Goal: Transaction & Acquisition: Book appointment/travel/reservation

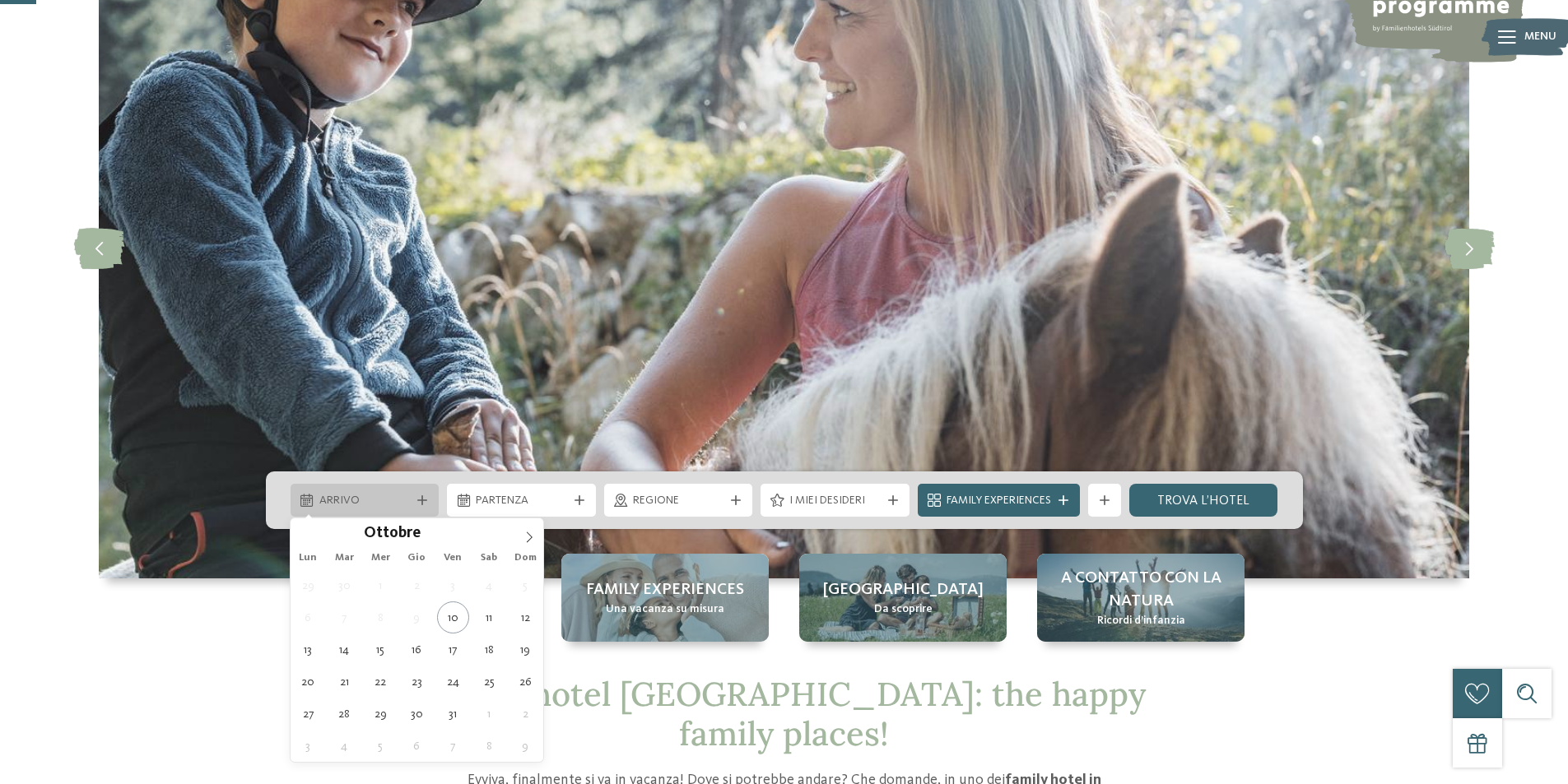
click at [398, 501] on span "Arrivo" at bounding box center [366, 500] width 92 height 16
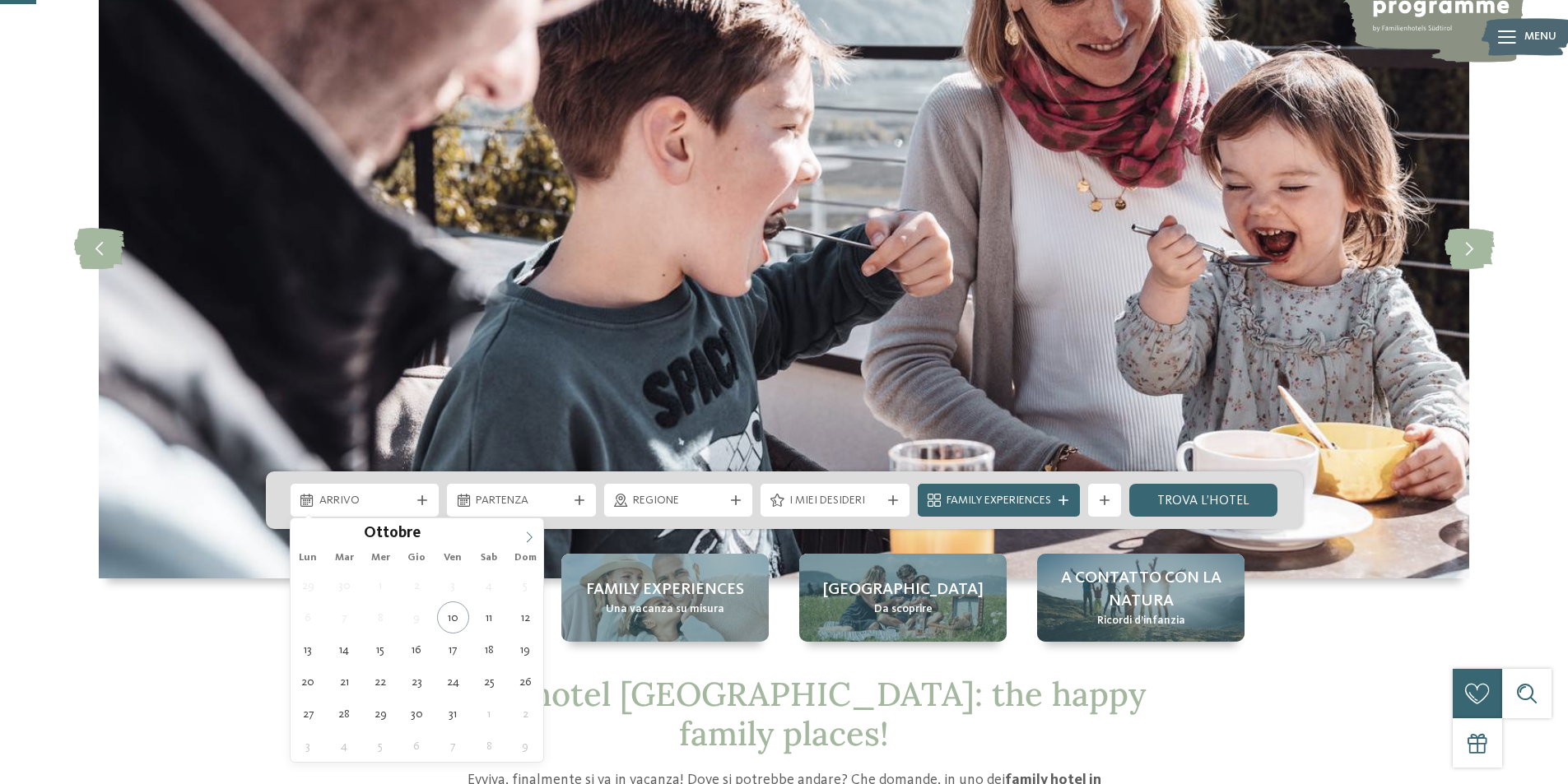
click at [524, 539] on icon at bounding box center [529, 537] width 11 height 11
type div "[DATE]"
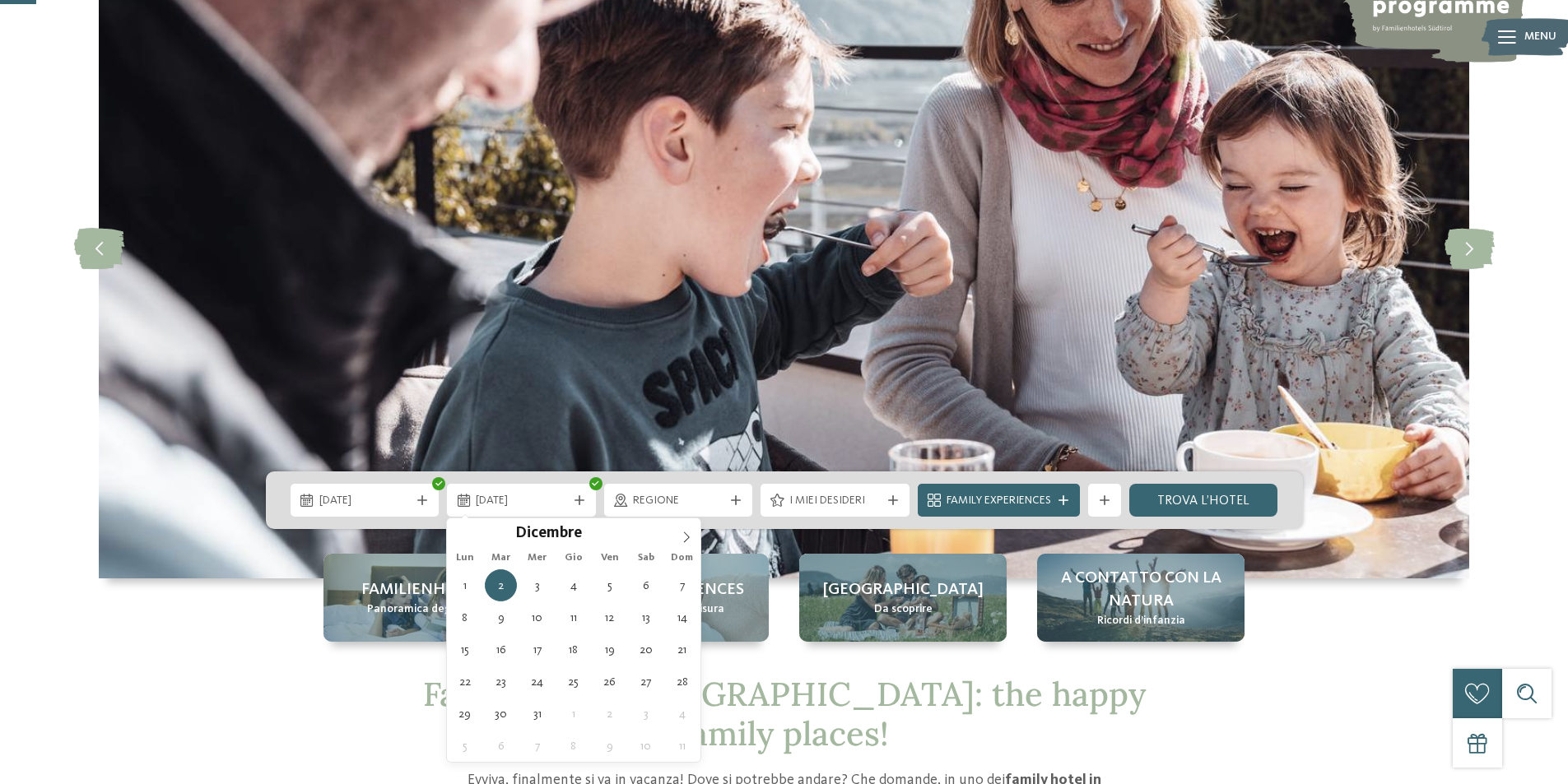
drag, startPoint x: 306, startPoint y: 583, endPoint x: 444, endPoint y: 540, distance: 144.5
type div "[DATE]"
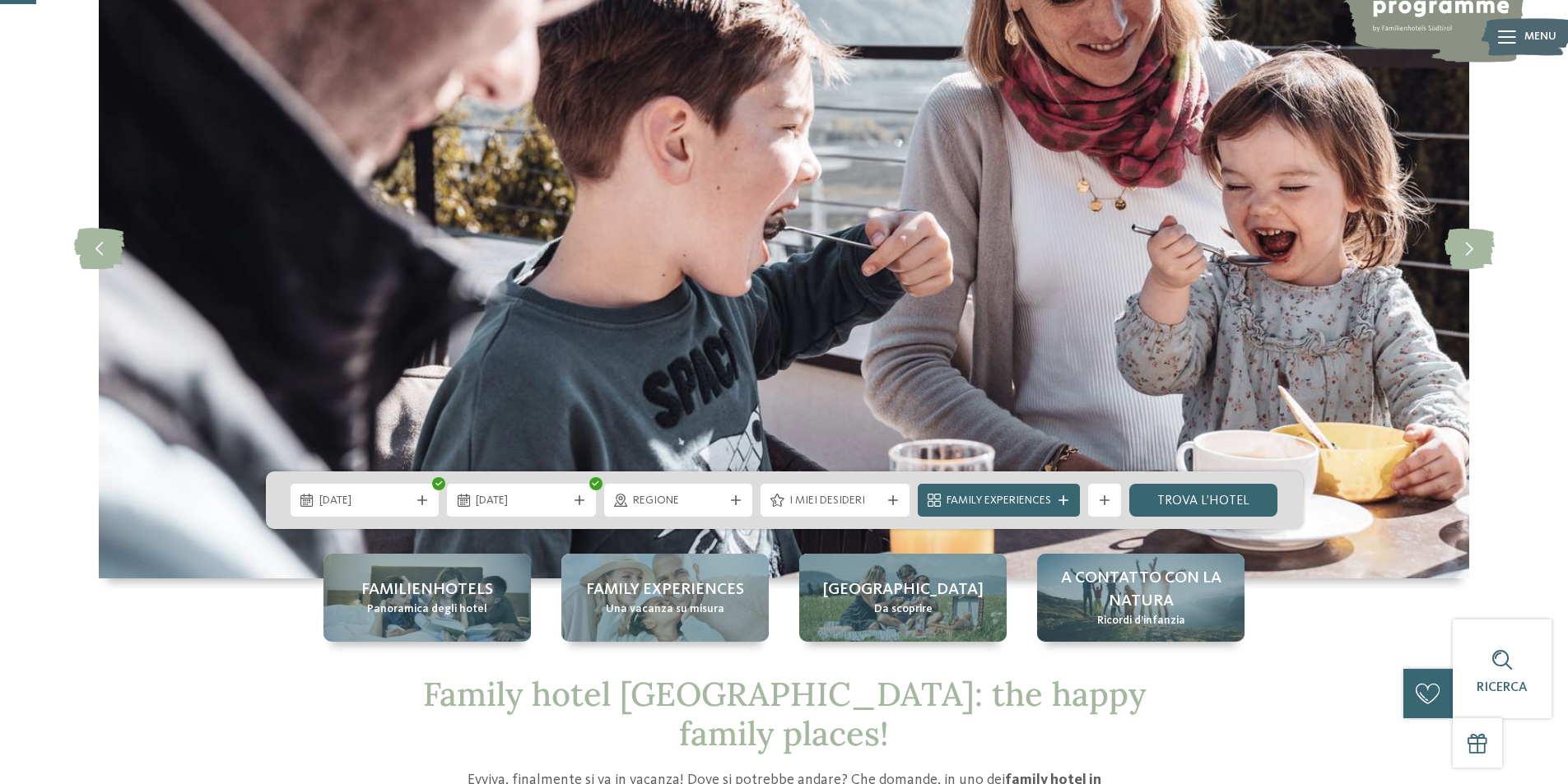
click at [752, 489] on div "Regione" at bounding box center [679, 500] width 157 height 32
click at [735, 492] on div "Regione" at bounding box center [679, 500] width 149 height 32
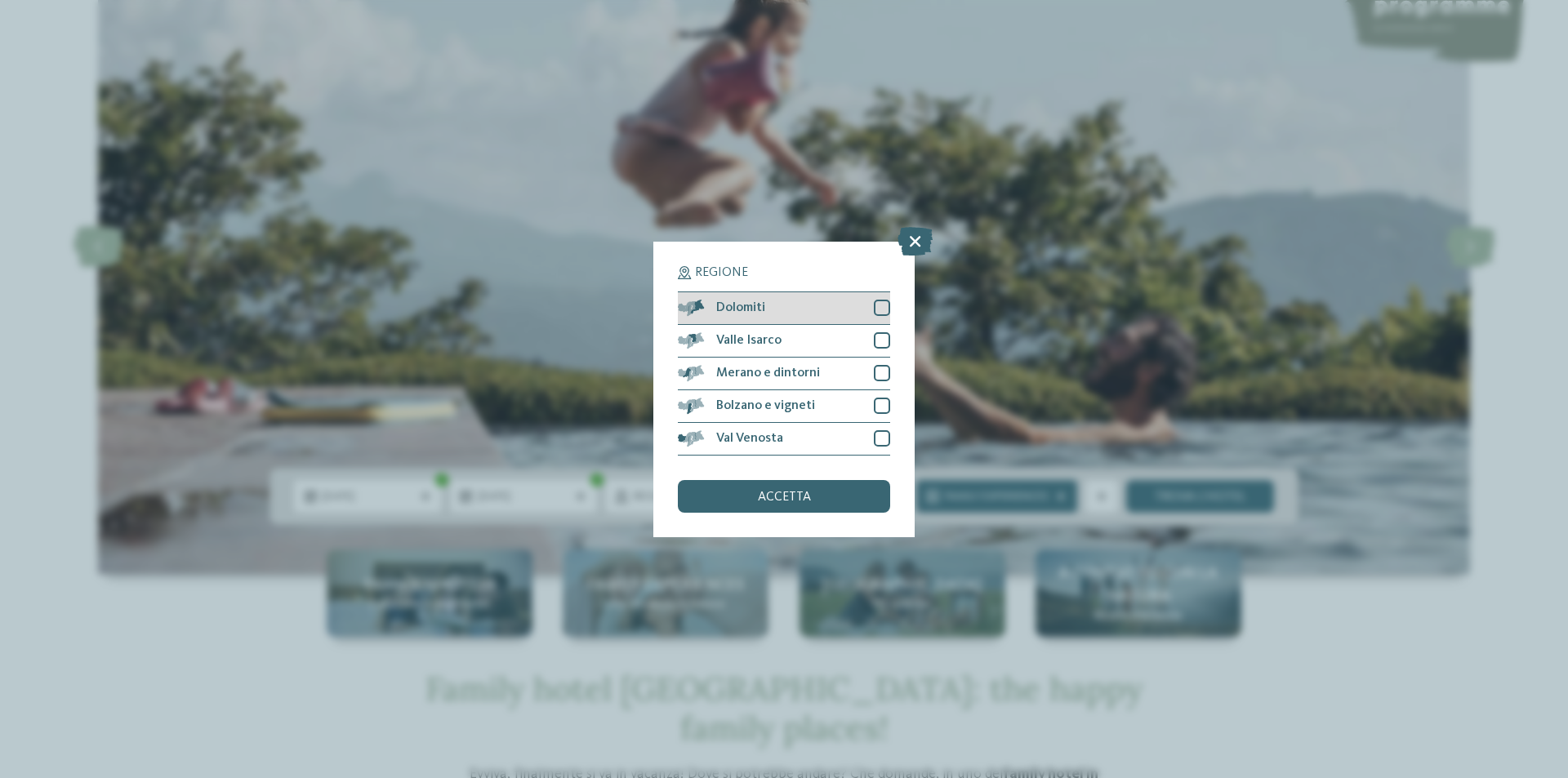
click at [874, 303] on div at bounding box center [882, 307] width 16 height 16
click at [845, 499] on div "accetta" at bounding box center [784, 496] width 212 height 32
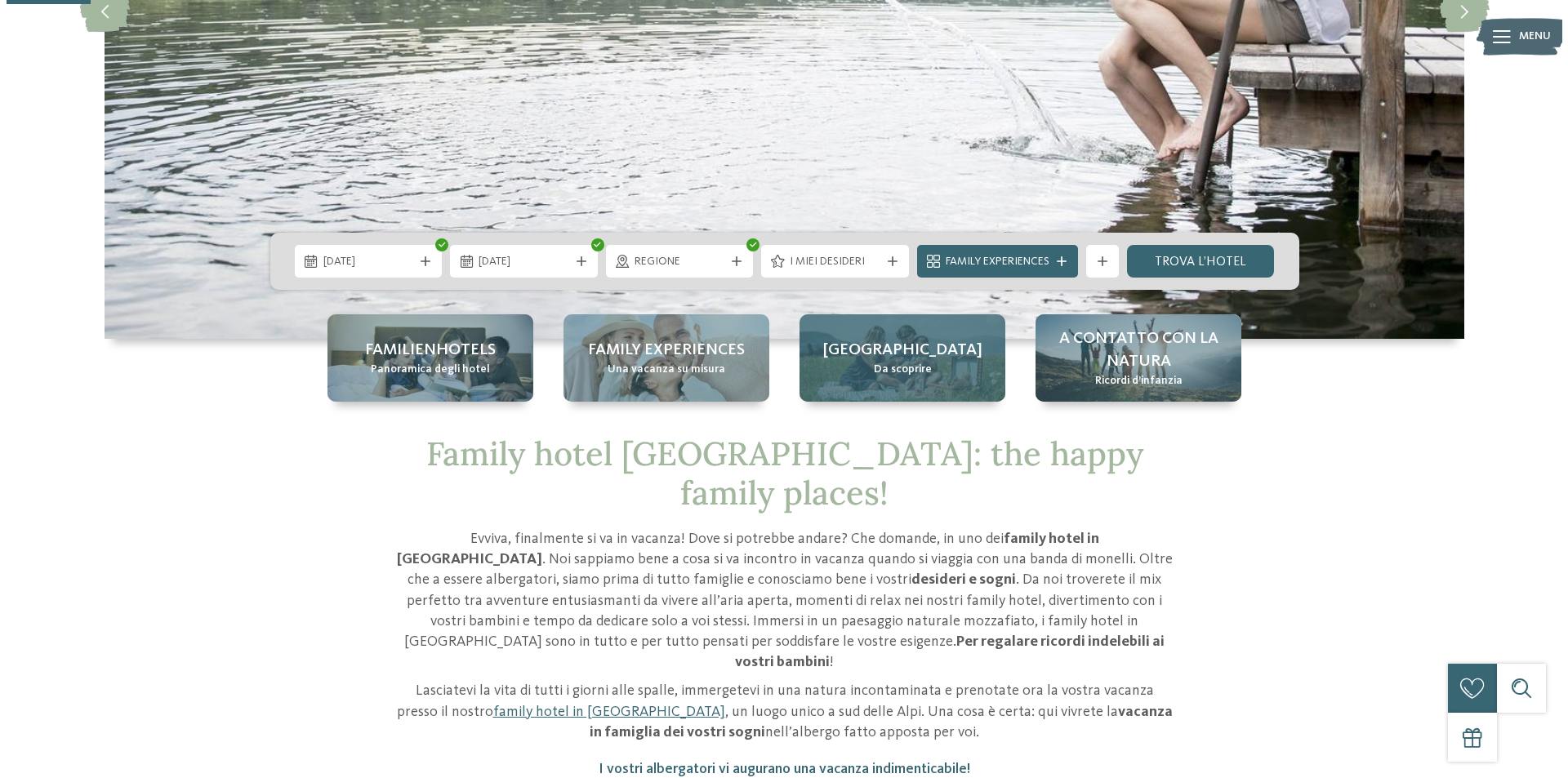
scroll to position [408, 0]
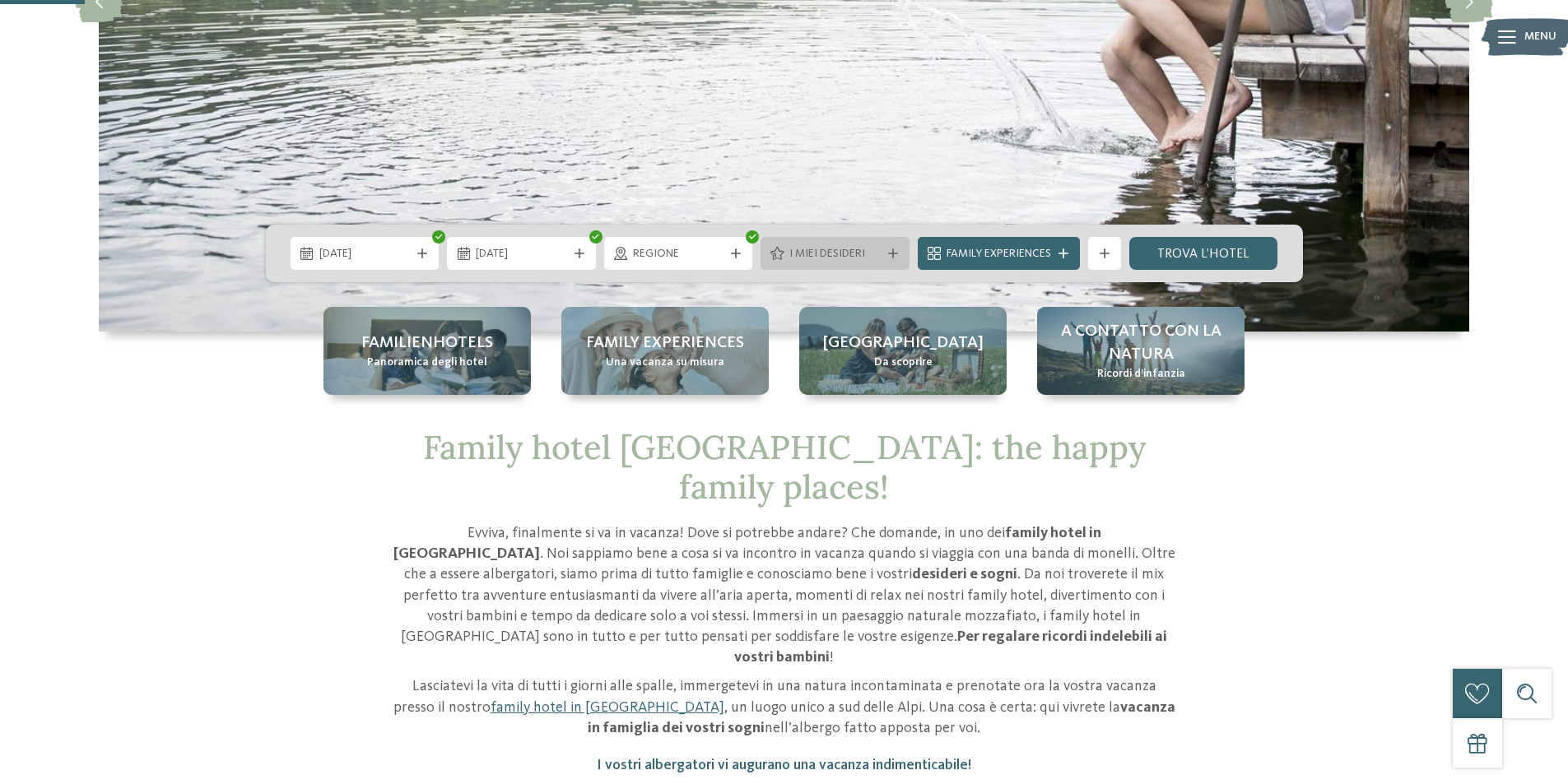
click at [890, 251] on icon at bounding box center [892, 253] width 10 height 10
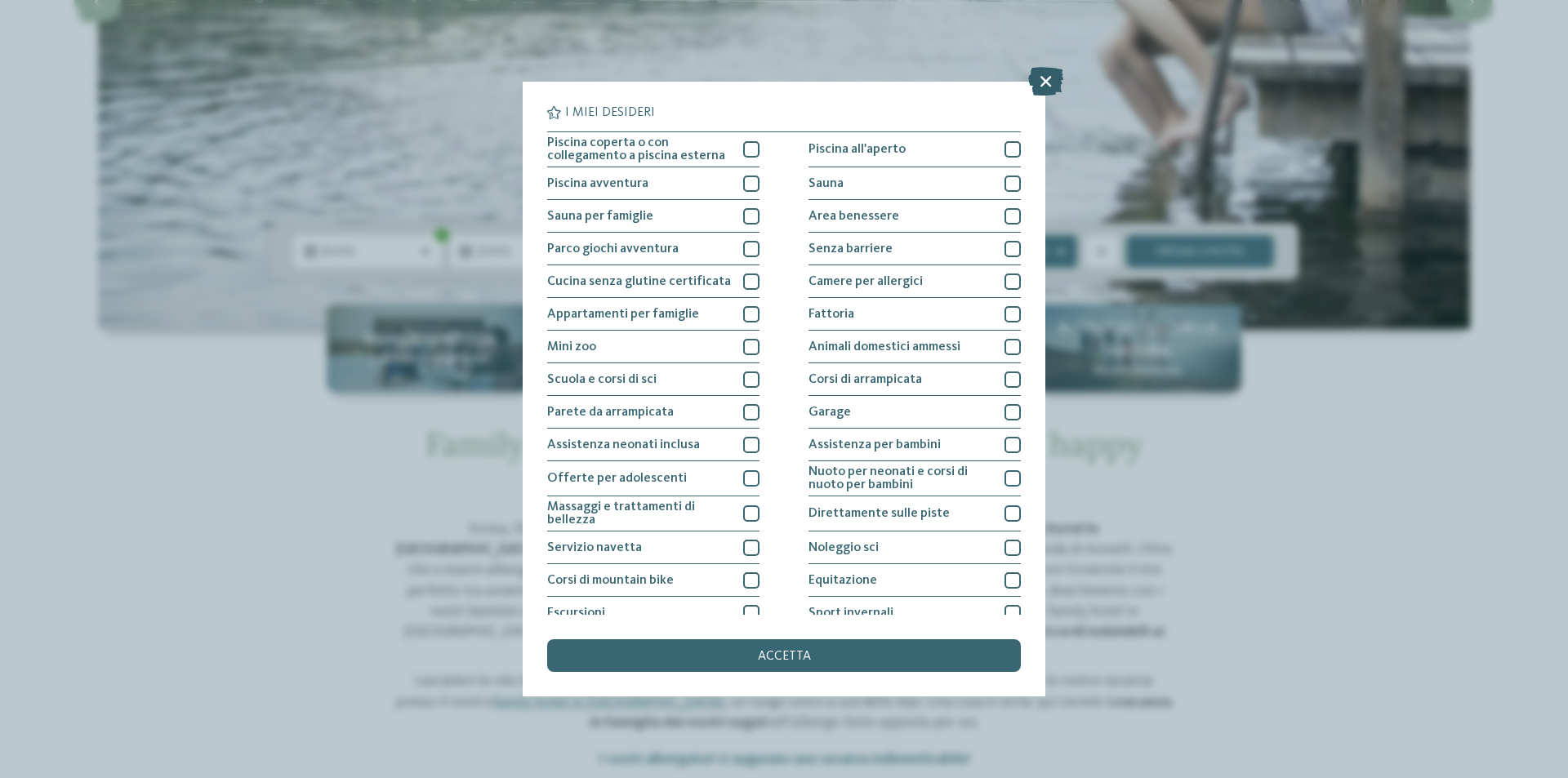
click at [1048, 74] on icon at bounding box center [1045, 81] width 35 height 28
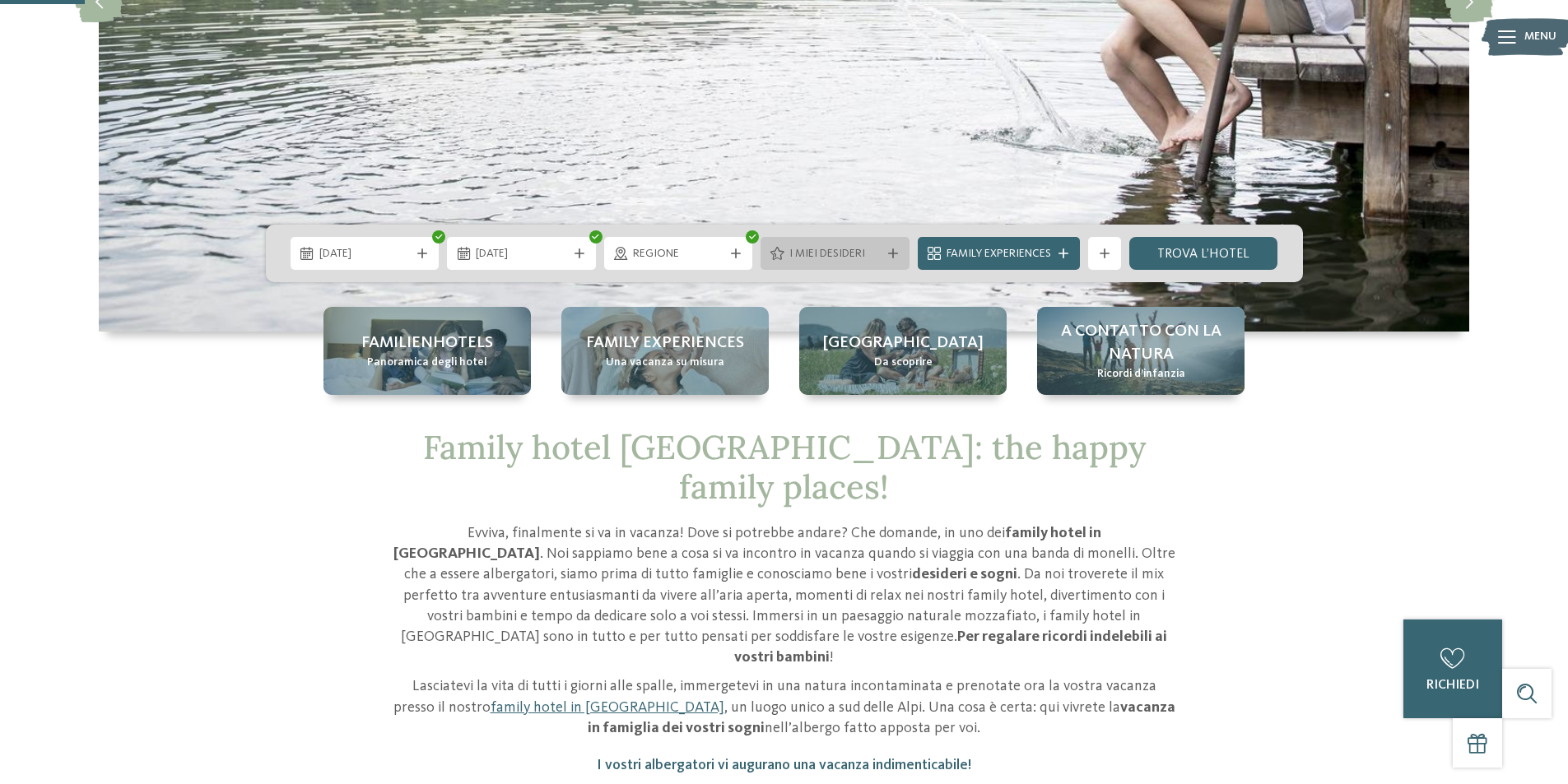
click at [892, 253] on icon at bounding box center [892, 253] width 10 height 10
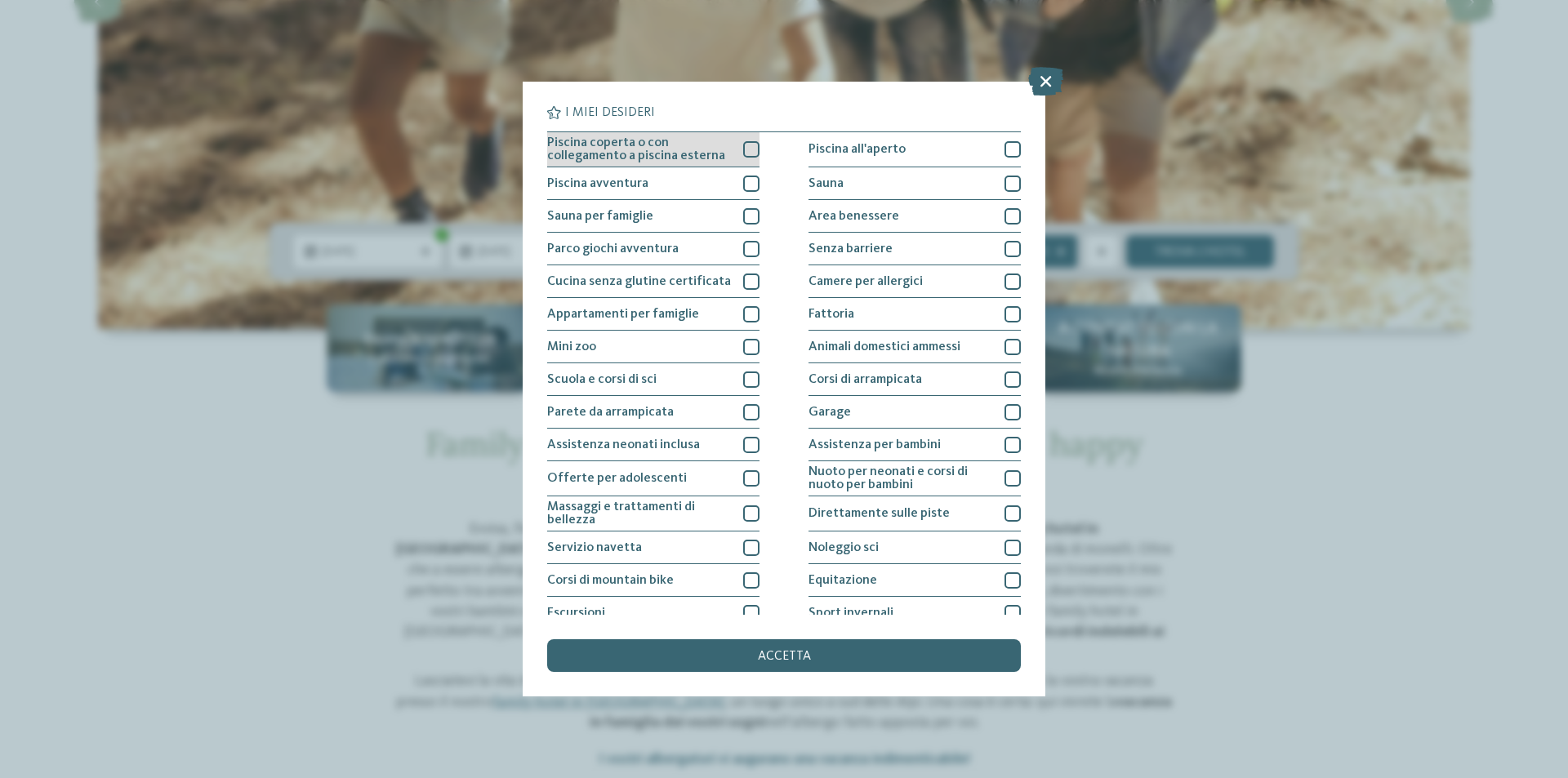
click at [739, 139] on div "Piscina coperta o con collegamento a piscina esterna" at bounding box center [653, 150] width 212 height 35
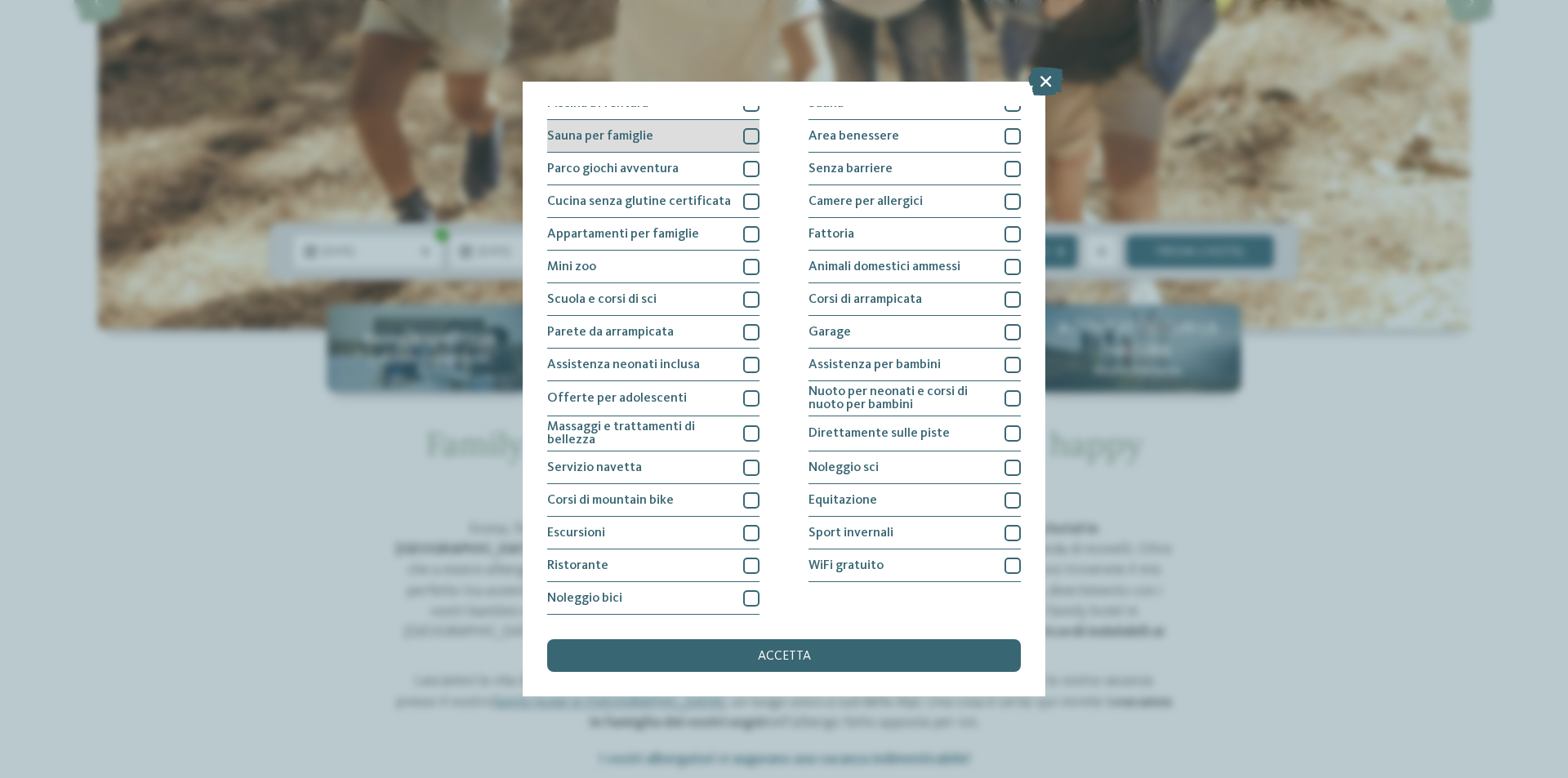
click at [744, 141] on div at bounding box center [751, 135] width 16 height 16
click at [754, 170] on div at bounding box center [751, 168] width 16 height 16
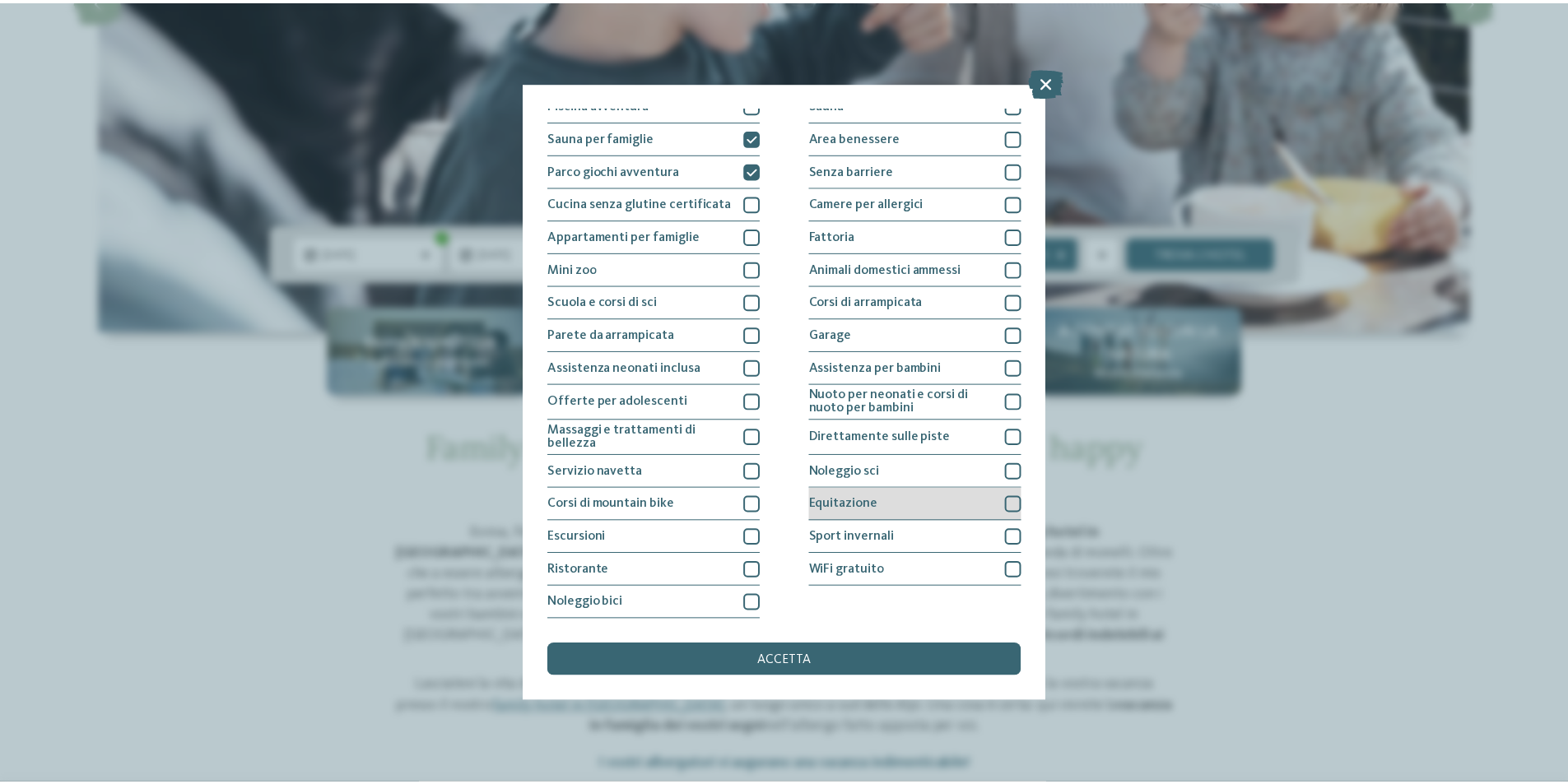
scroll to position [0, 0]
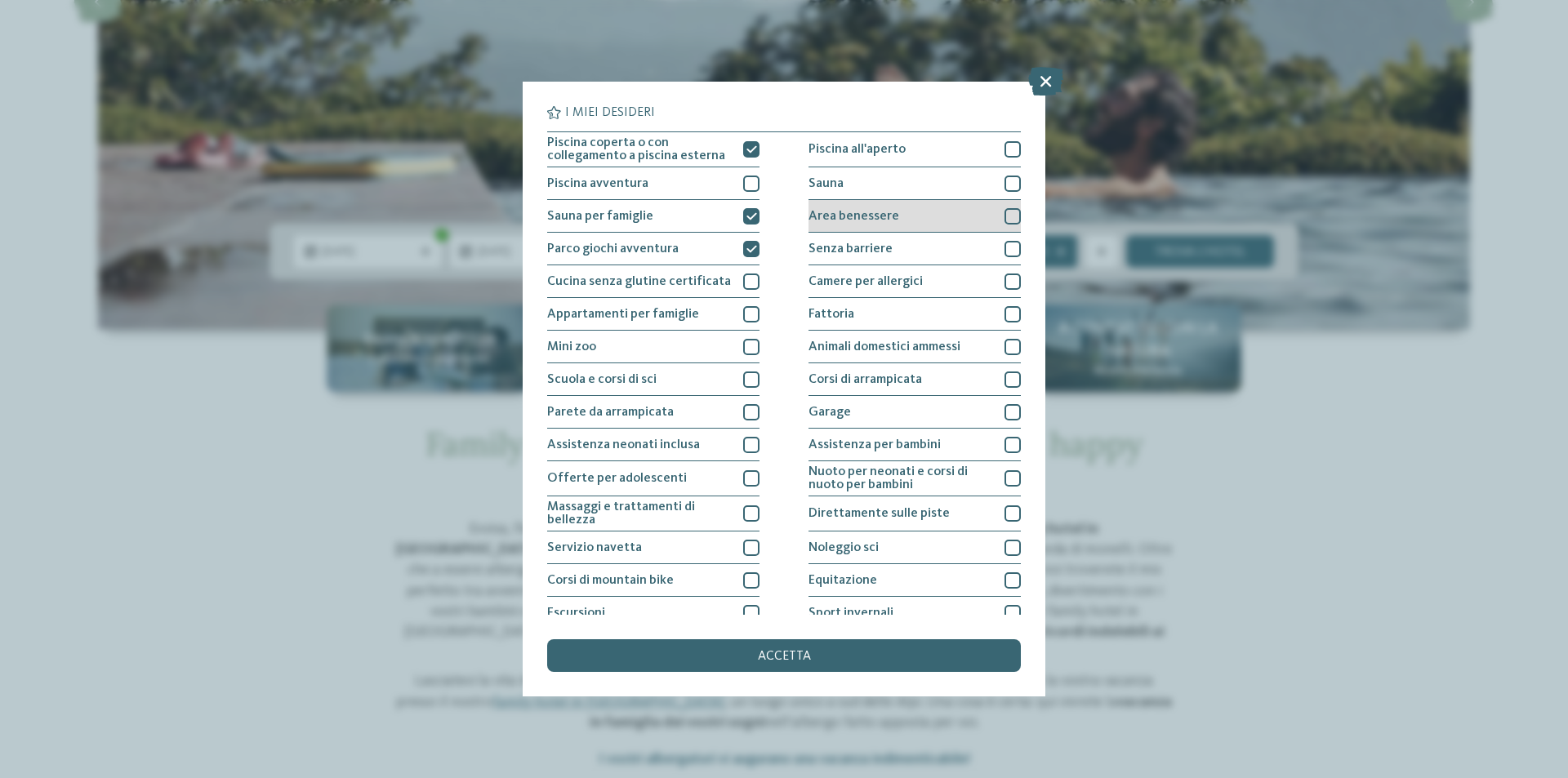
drag, startPoint x: 981, startPoint y: 230, endPoint x: 981, endPoint y: 200, distance: 30.0
click at [981, 228] on div "Area benessere" at bounding box center [915, 216] width 212 height 32
click at [981, 184] on div "Sauna" at bounding box center [915, 184] width 212 height 32
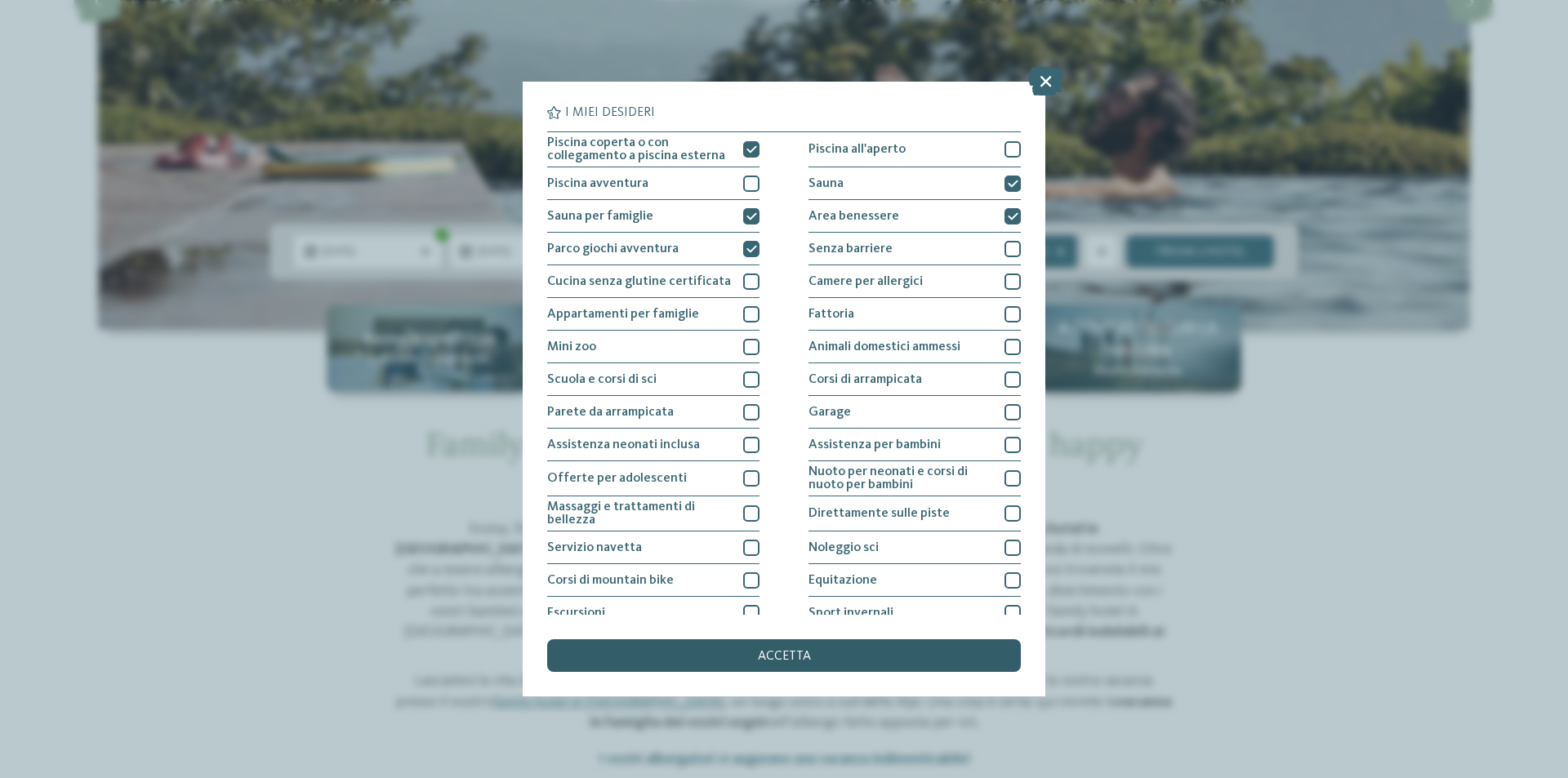
click at [831, 652] on div "accetta" at bounding box center [784, 655] width 473 height 32
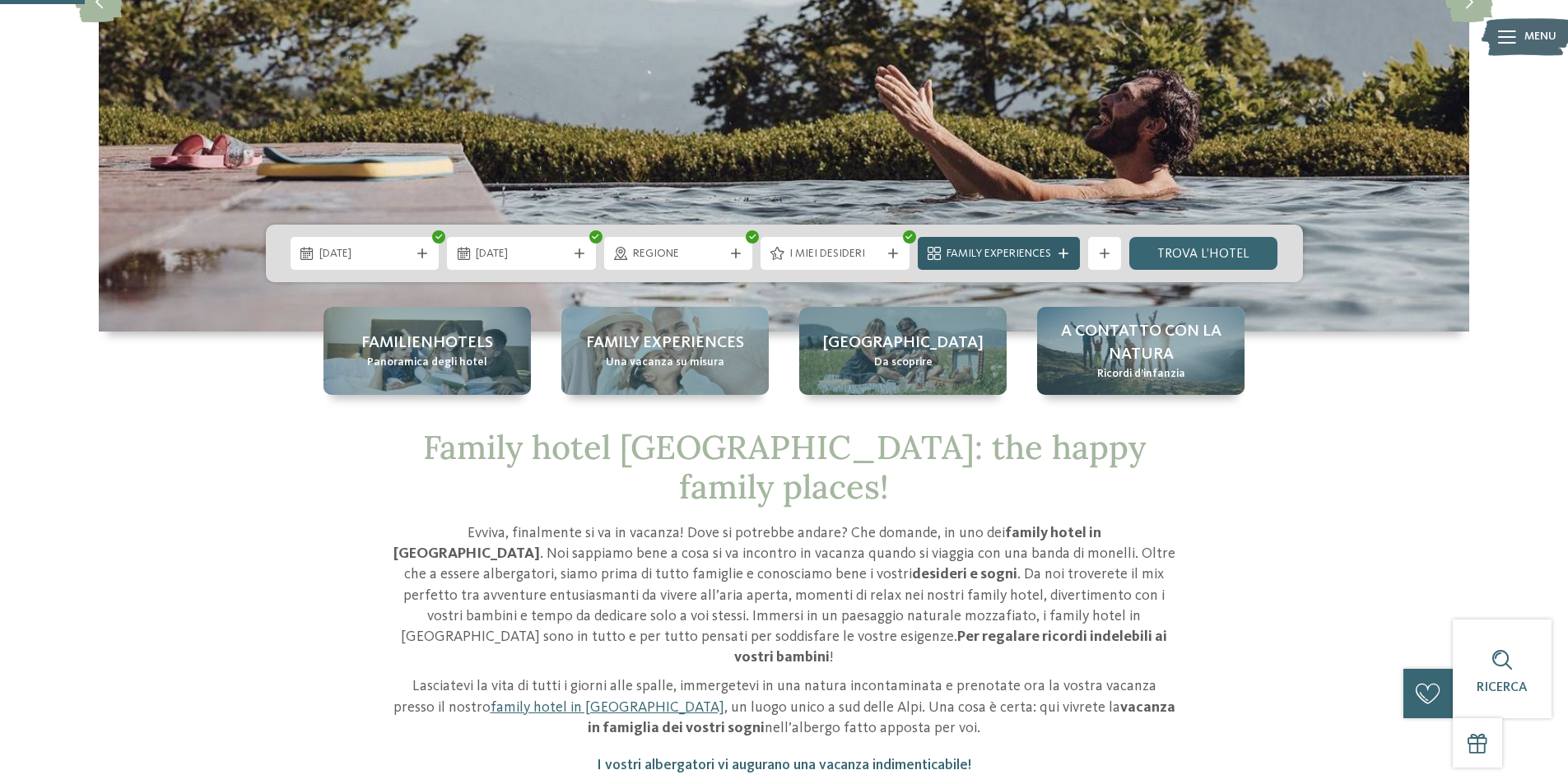
click at [1060, 253] on icon at bounding box center [1063, 253] width 10 height 10
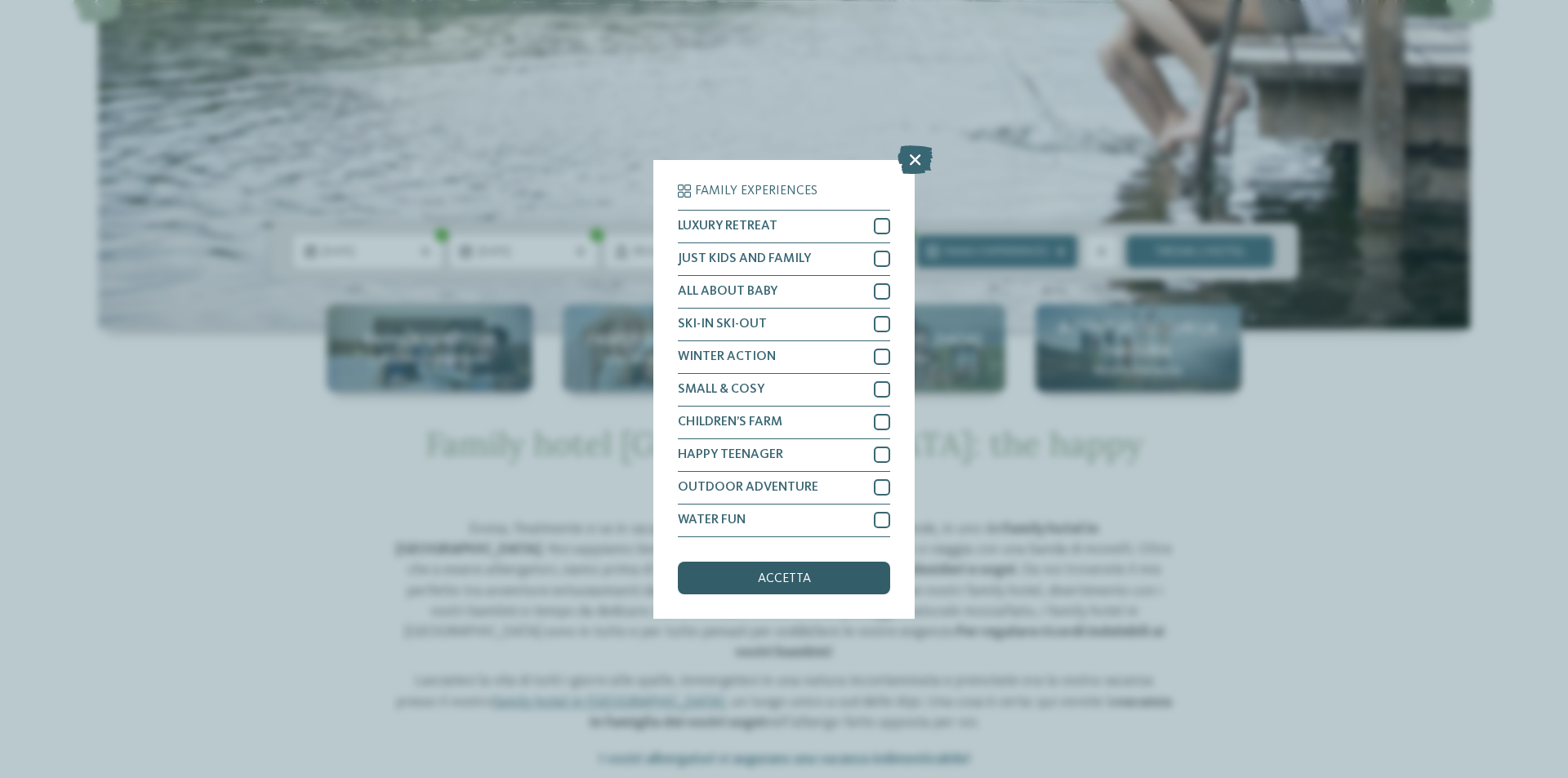
click at [815, 581] on div "accetta" at bounding box center [784, 577] width 212 height 32
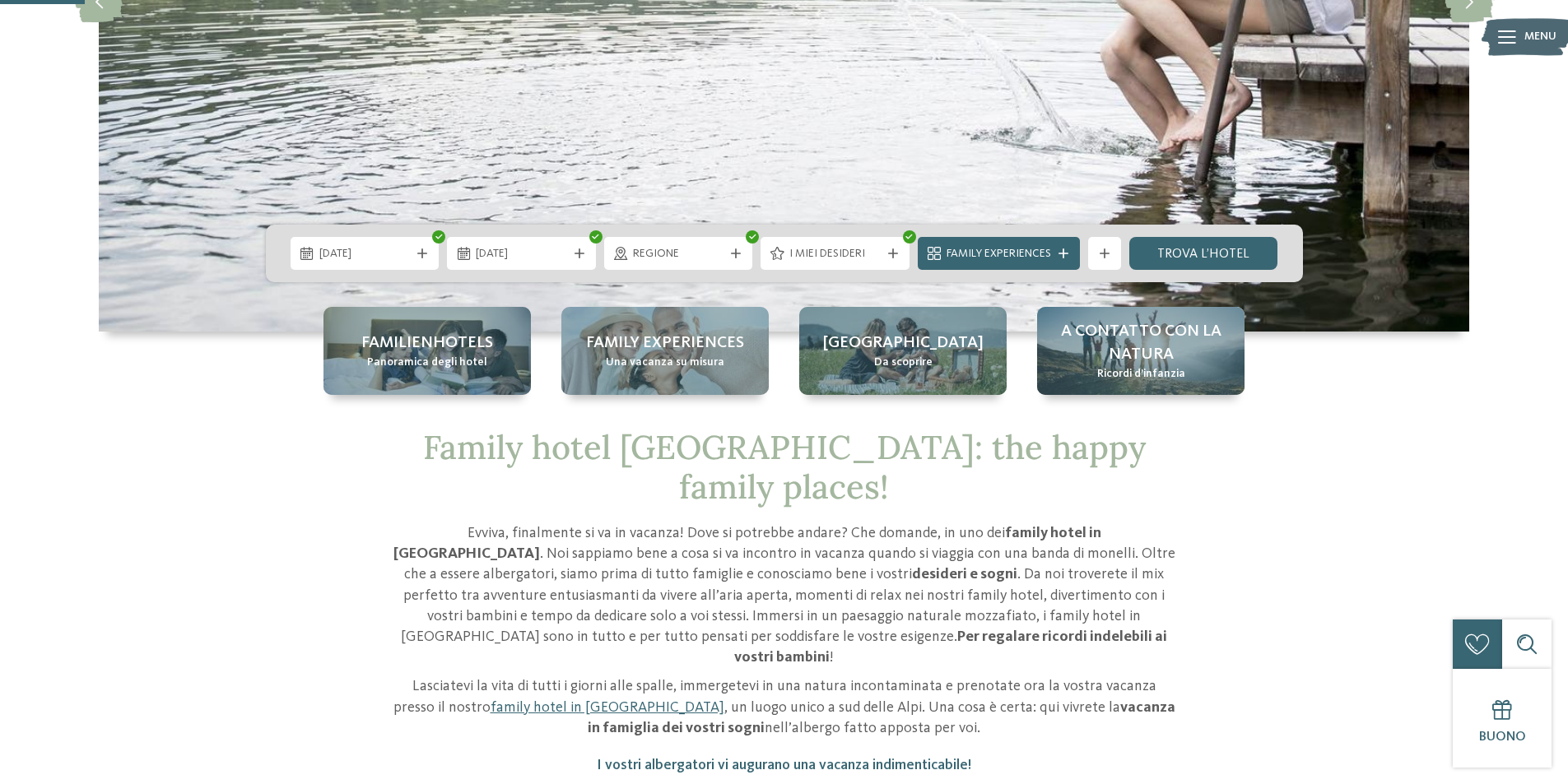
click at [1227, 232] on div "[DATE] [DATE]" at bounding box center [784, 253] width 1036 height 57
click at [1224, 247] on link "trova l’hotel" at bounding box center [1203, 253] width 149 height 32
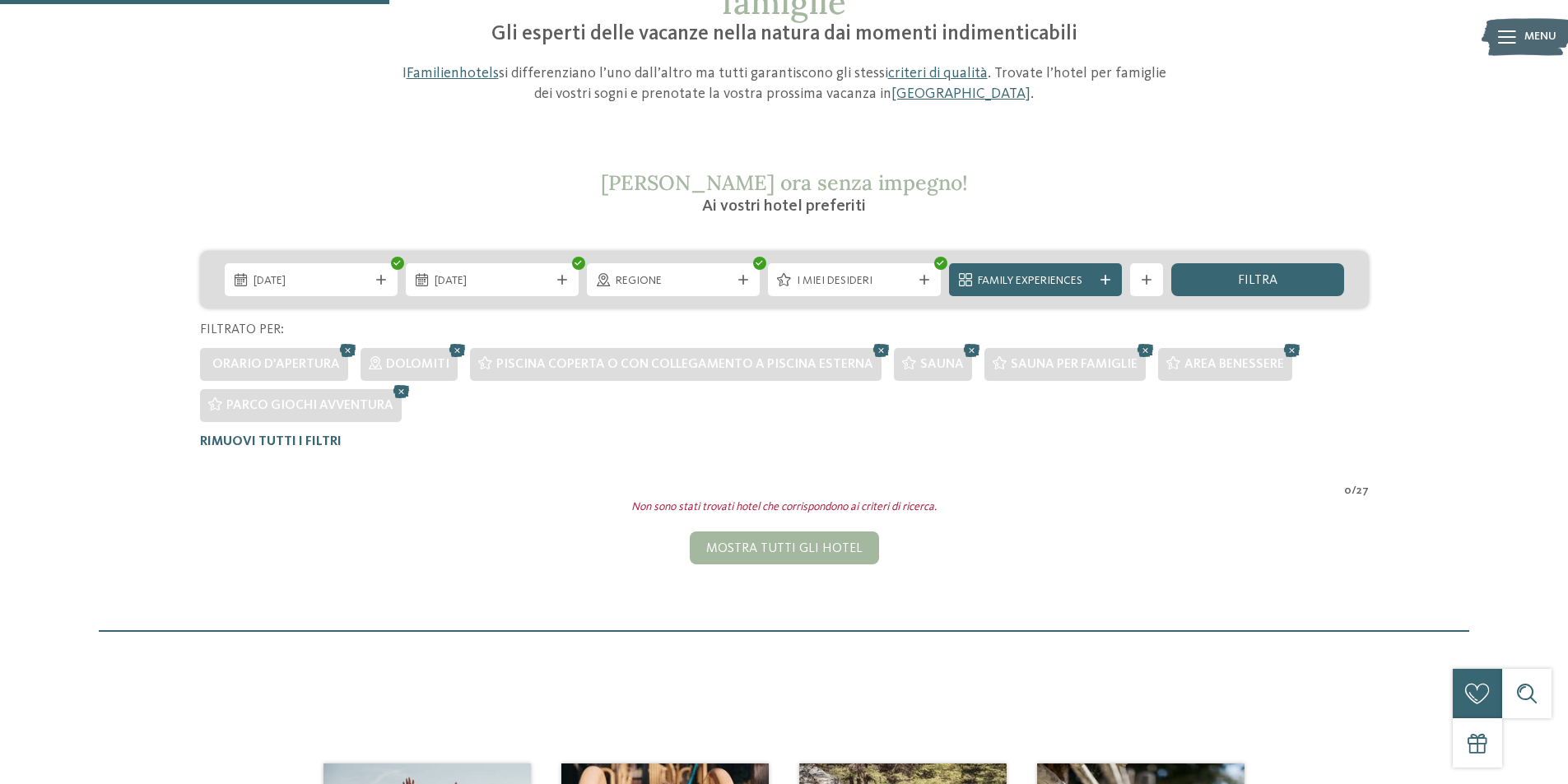
scroll to position [170, 0]
